Goal: Transaction & Acquisition: Book appointment/travel/reservation

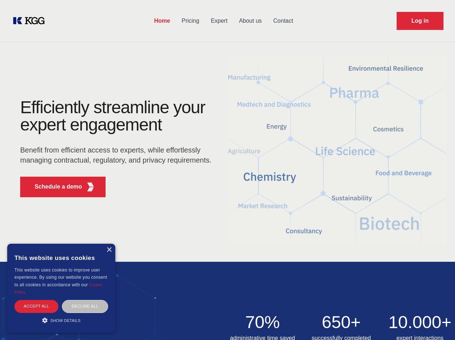
click at [227, 170] on div "Efficiently streamline your expert engagement Benefit from efficient access to …" at bounding box center [118, 151] width 219 height 104
click at [54, 187] on p "Schedule a demo" at bounding box center [59, 186] width 48 height 9
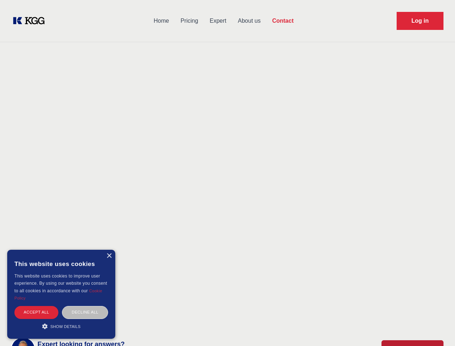
click at [109, 250] on div "× This website uses cookies This website uses cookies to improve user experienc…" at bounding box center [61, 294] width 108 height 89
click at [36, 306] on div "Accept all" at bounding box center [36, 312] width 44 height 13
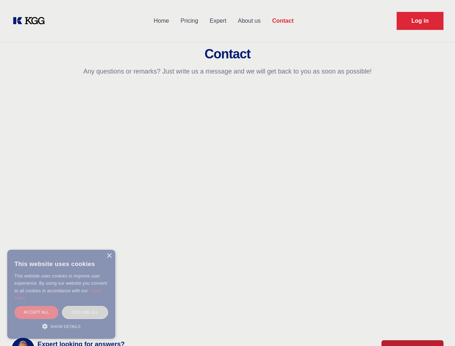
click at [85, 306] on div "Decline all" at bounding box center [85, 312] width 46 height 13
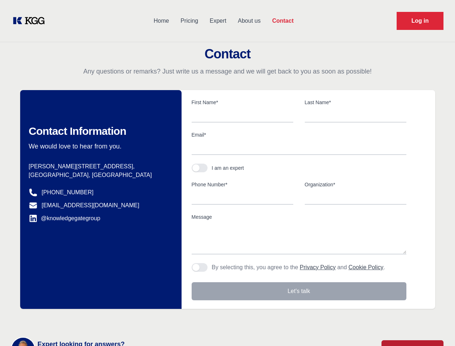
click at [61, 320] on main "Contact Any questions or remarks? Just write us a message and we will get back …" at bounding box center [227, 187] width 455 height 375
